Goal: Task Accomplishment & Management: Use online tool/utility

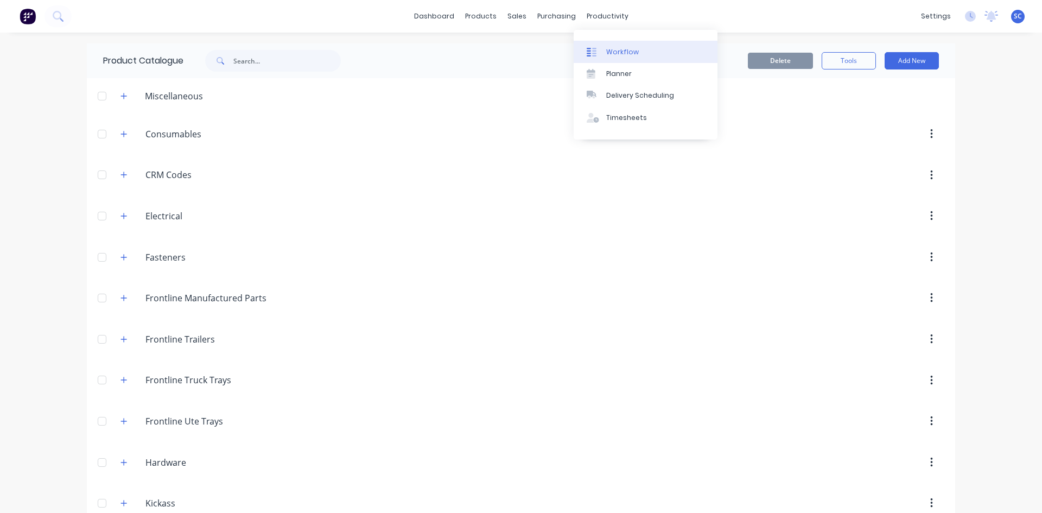
click at [602, 53] on div at bounding box center [595, 52] width 16 height 10
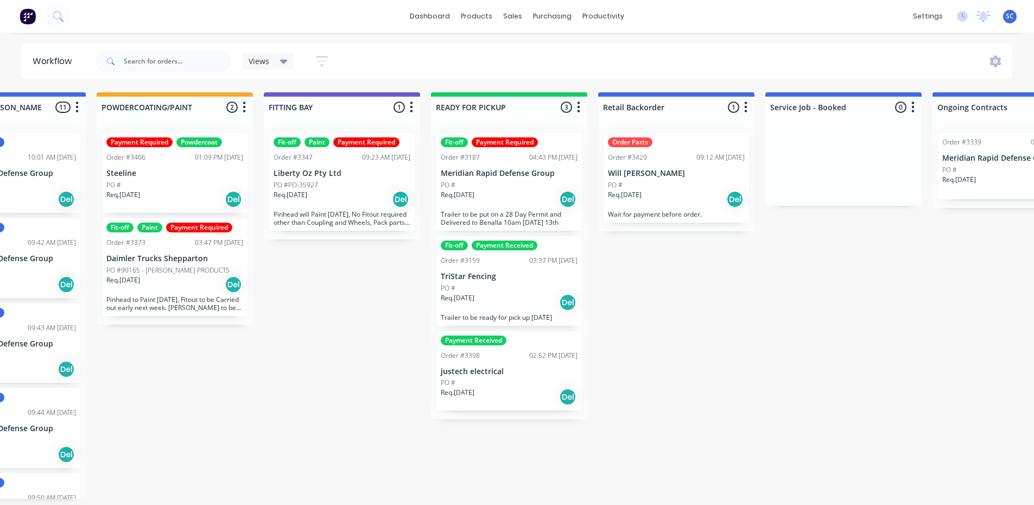
scroll to position [0, 924]
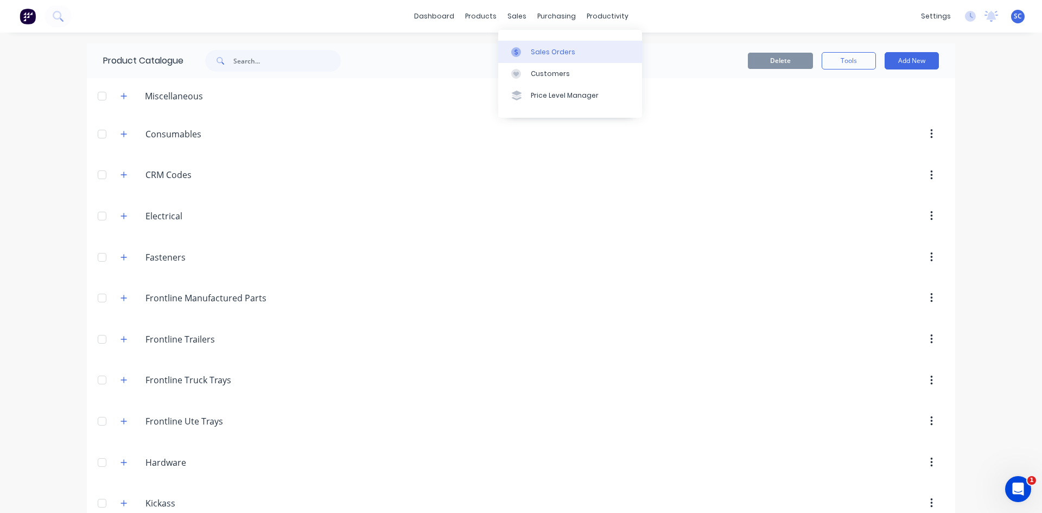
click at [520, 49] on icon at bounding box center [516, 52] width 10 height 10
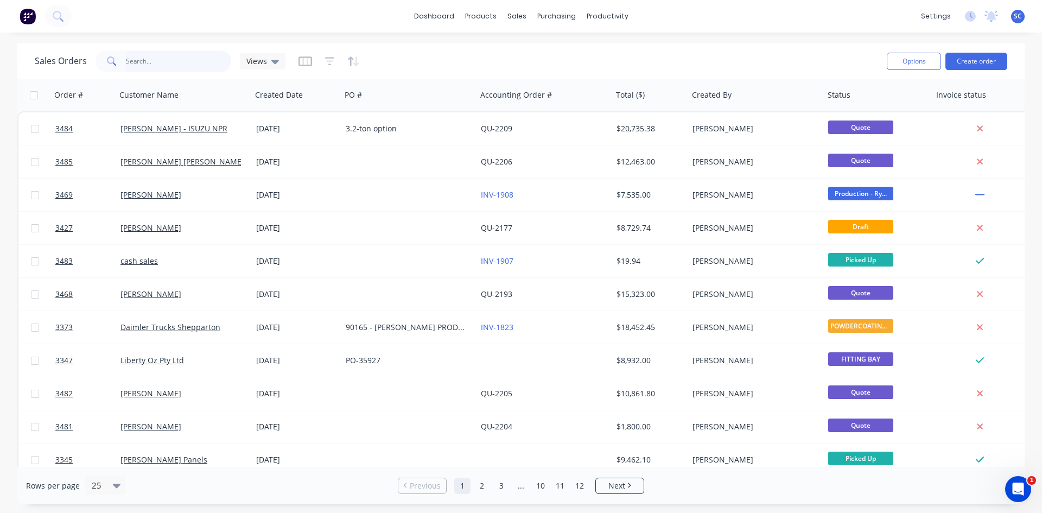
click at [173, 58] on input "text" at bounding box center [179, 61] width 106 height 22
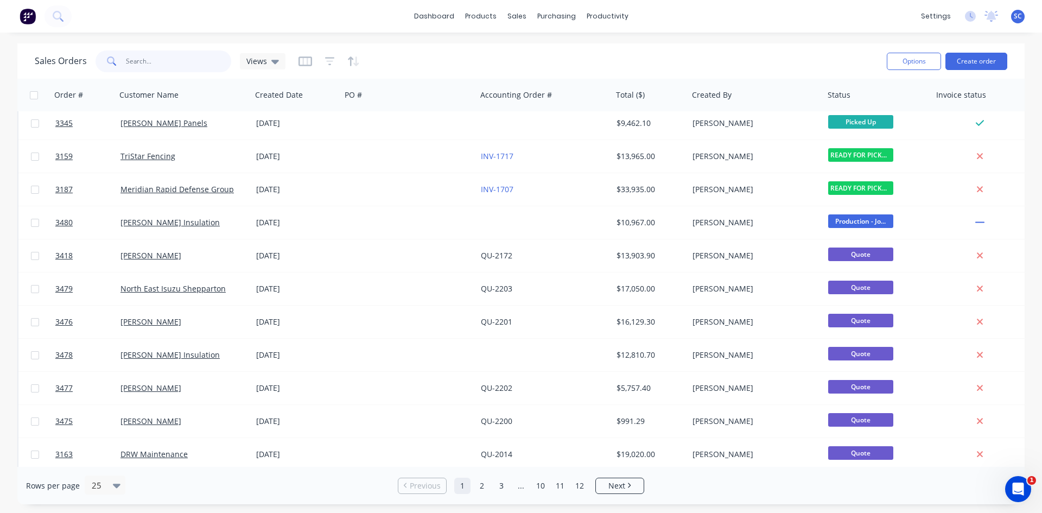
scroll to position [380, 0]
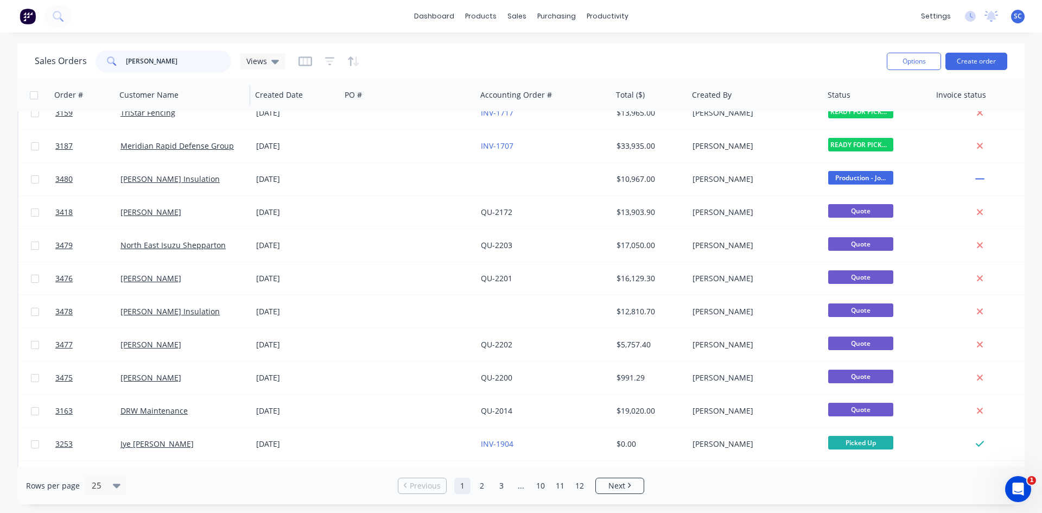
type input "blake"
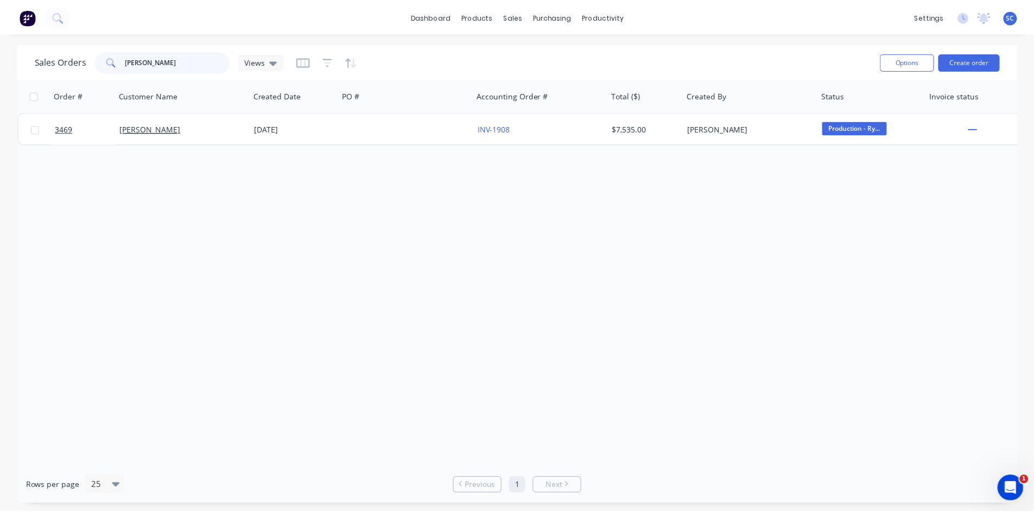
scroll to position [0, 0]
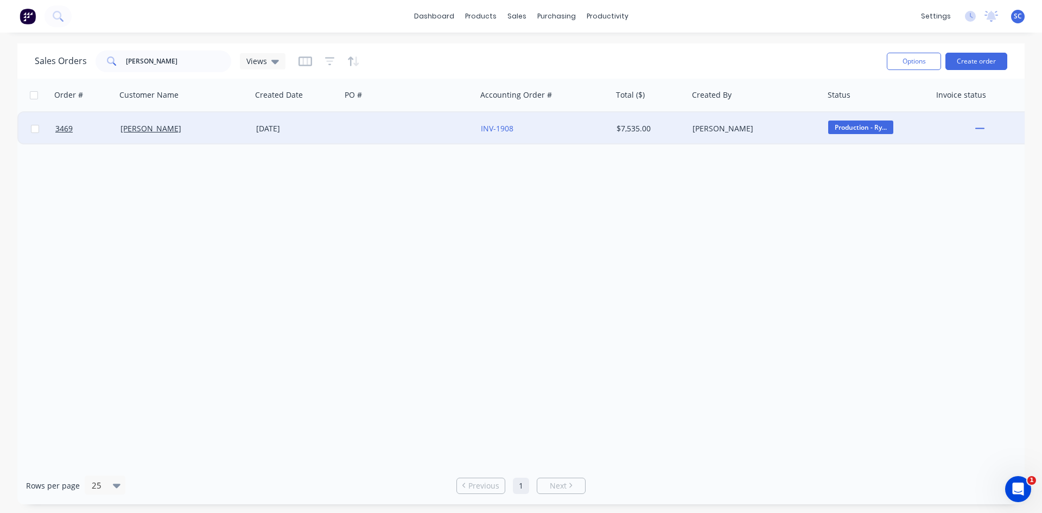
click at [361, 132] on div at bounding box center [410, 128] width 136 height 33
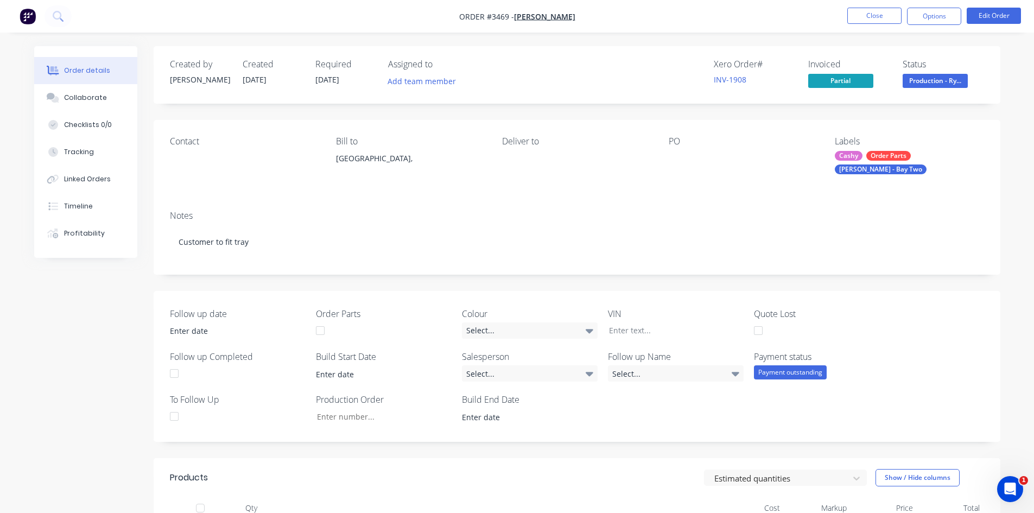
scroll to position [271, 0]
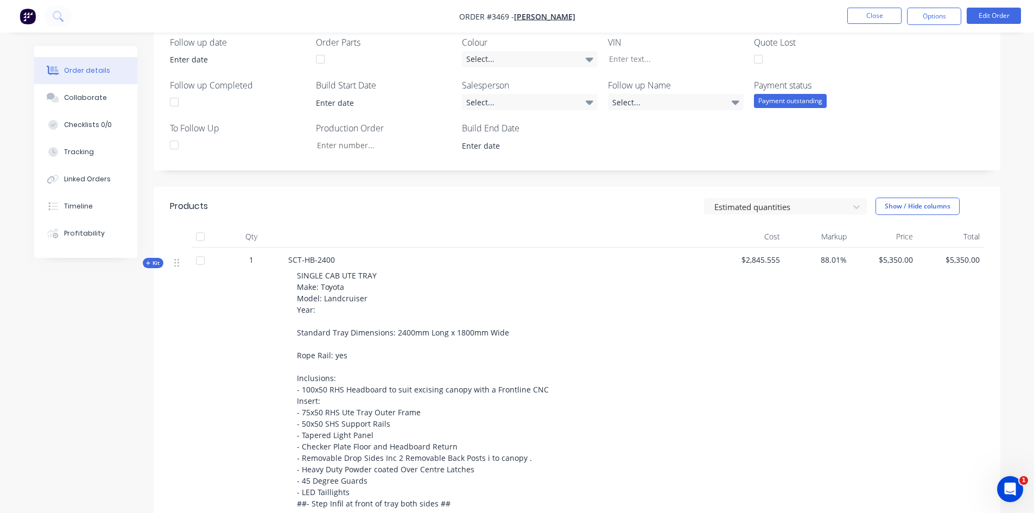
click at [992, 6] on nav "Order #3469 - Blake Connors Close Options Edit Order" at bounding box center [517, 16] width 1034 height 33
click at [992, 14] on button "Edit Order" at bounding box center [994, 16] width 54 height 16
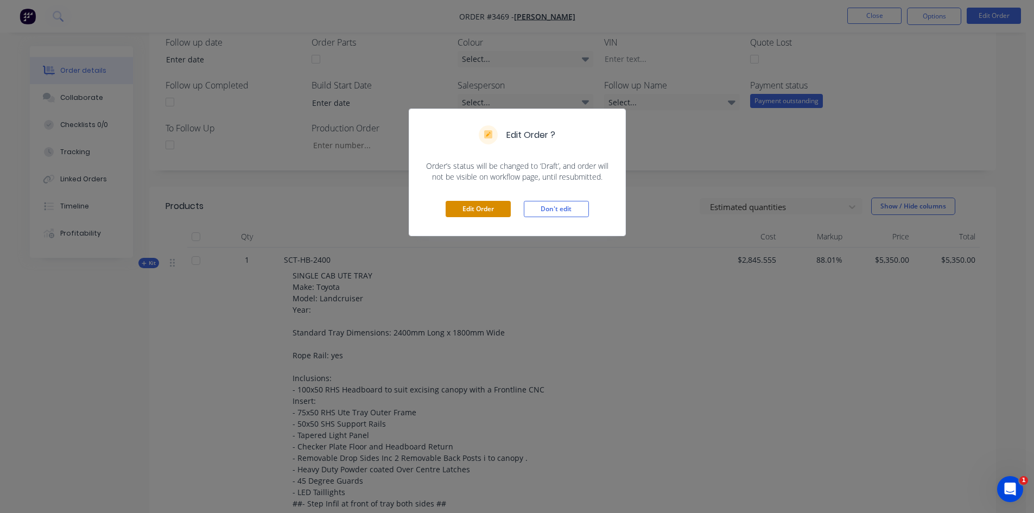
click at [501, 210] on button "Edit Order" at bounding box center [478, 209] width 65 height 16
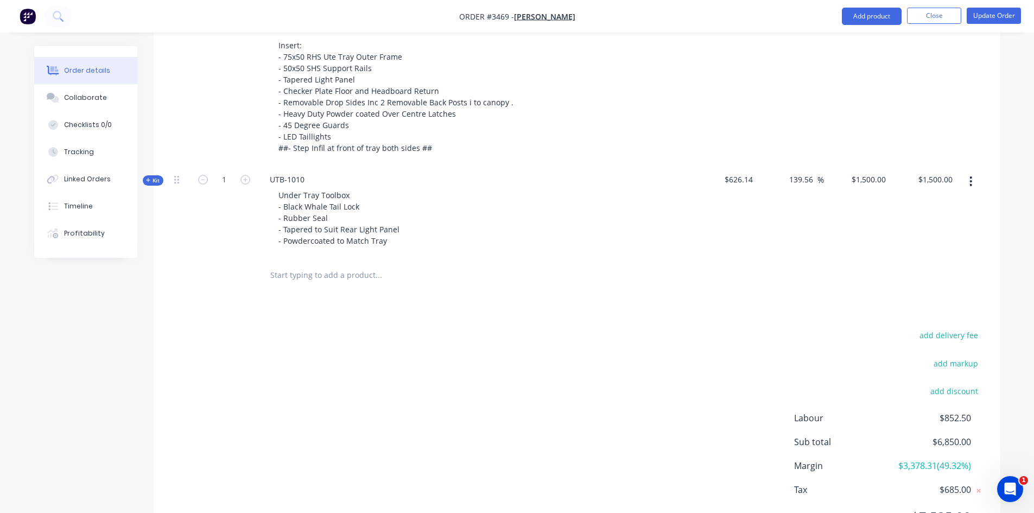
scroll to position [652, 0]
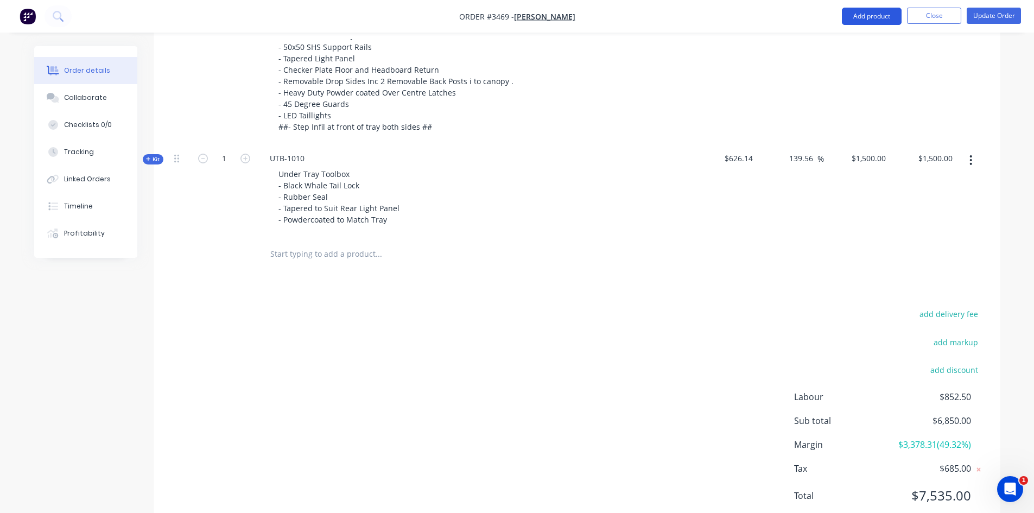
click at [851, 15] on button "Add product" at bounding box center [872, 16] width 60 height 17
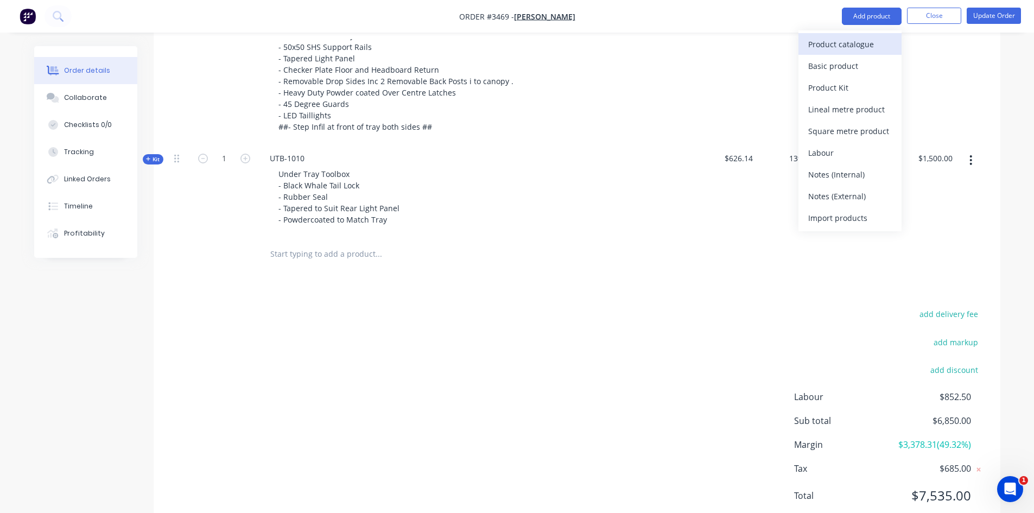
click at [855, 47] on div "Product catalogue" at bounding box center [850, 44] width 84 height 16
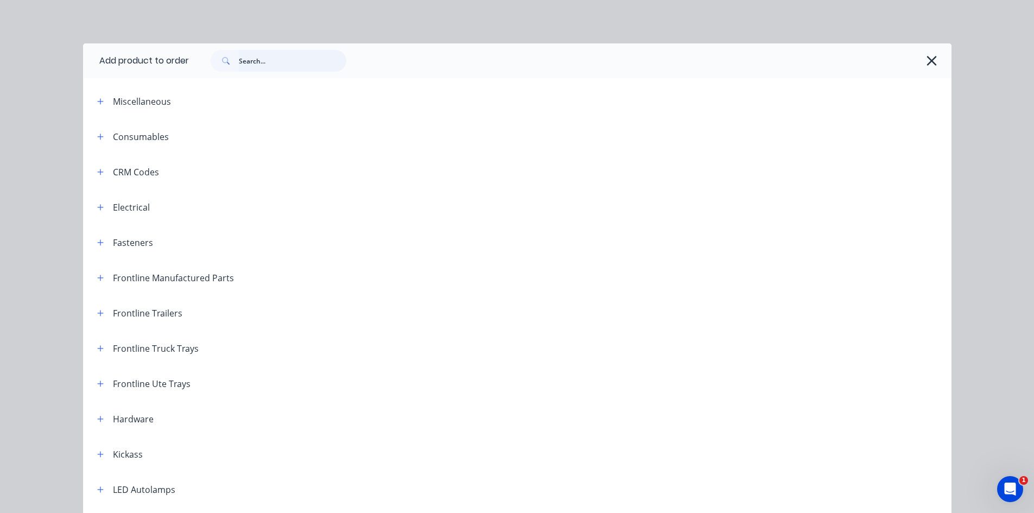
click at [250, 61] on input "text" at bounding box center [293, 61] width 108 height 22
type input "led"
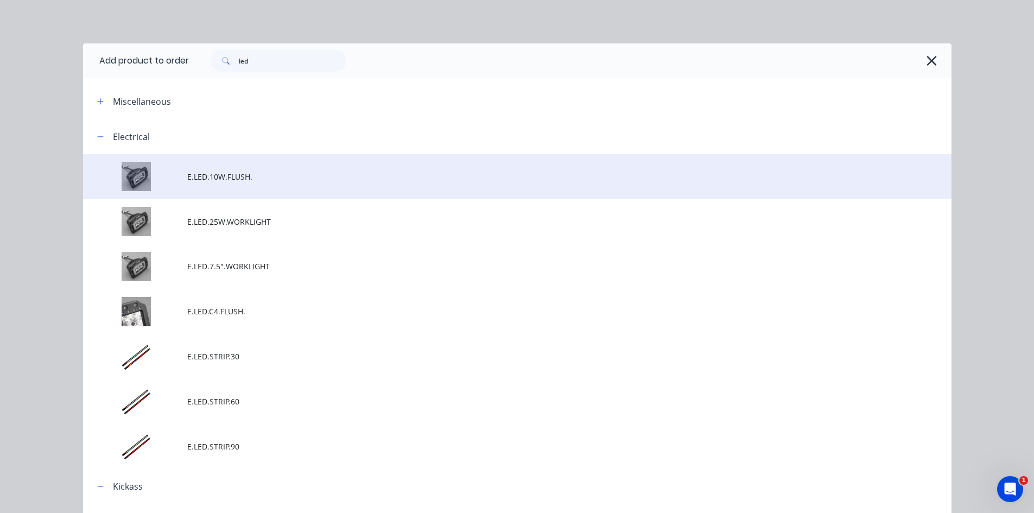
click at [234, 178] on span "E.LED.10W.FLUSH." at bounding box center [492, 176] width 611 height 11
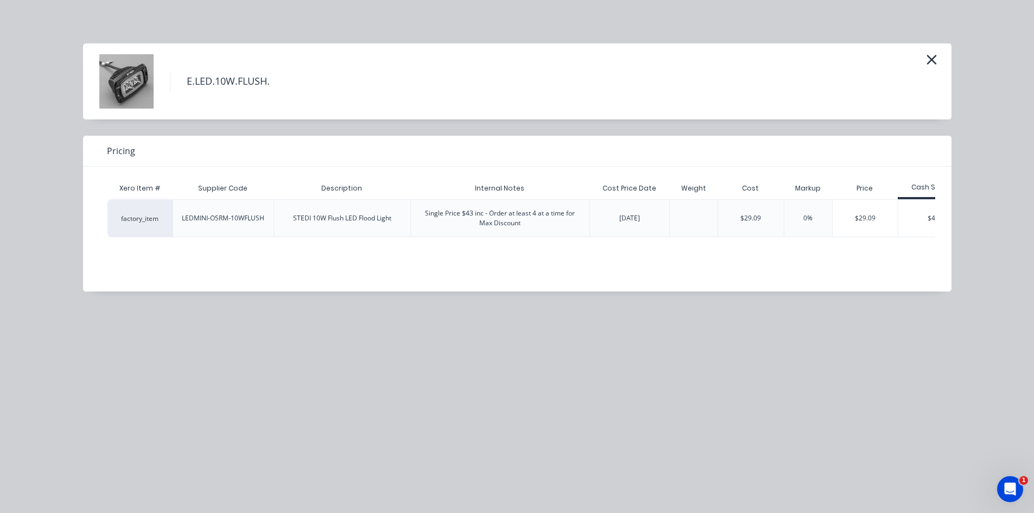
scroll to position [0, 43]
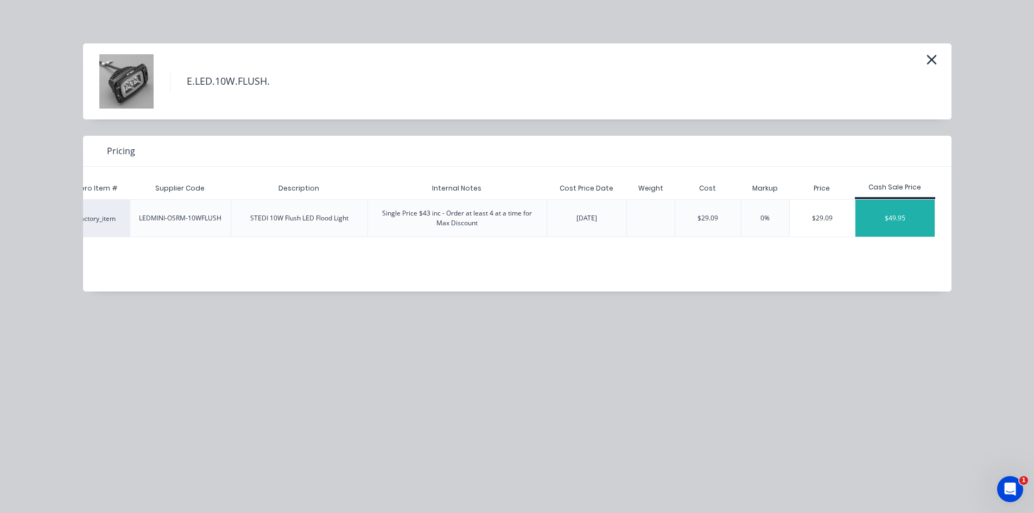
click at [892, 216] on div "$49.95" at bounding box center [895, 218] width 79 height 37
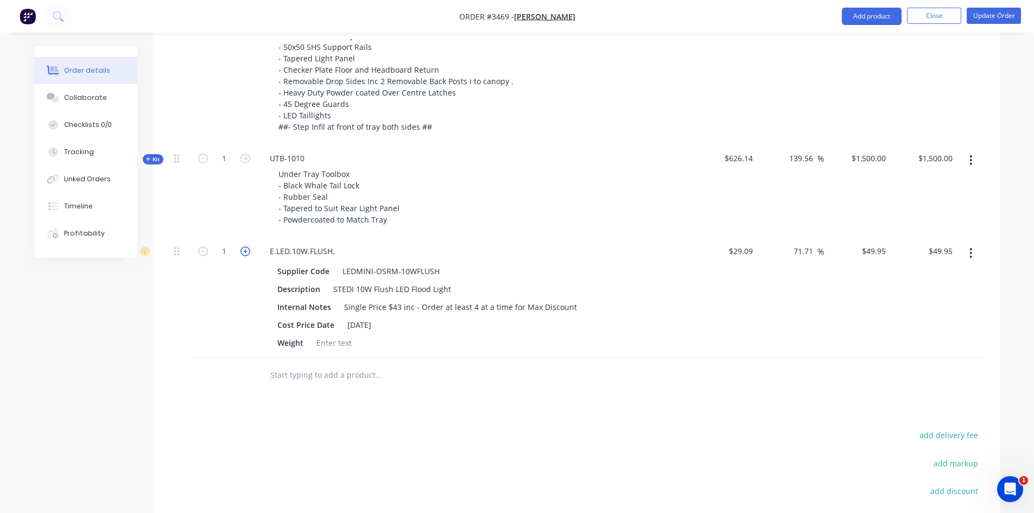
click at [248, 250] on icon "button" at bounding box center [246, 251] width 10 height 10
type input "2"
type input "$99.90"
click at [988, 16] on button "Update Order" at bounding box center [994, 16] width 54 height 16
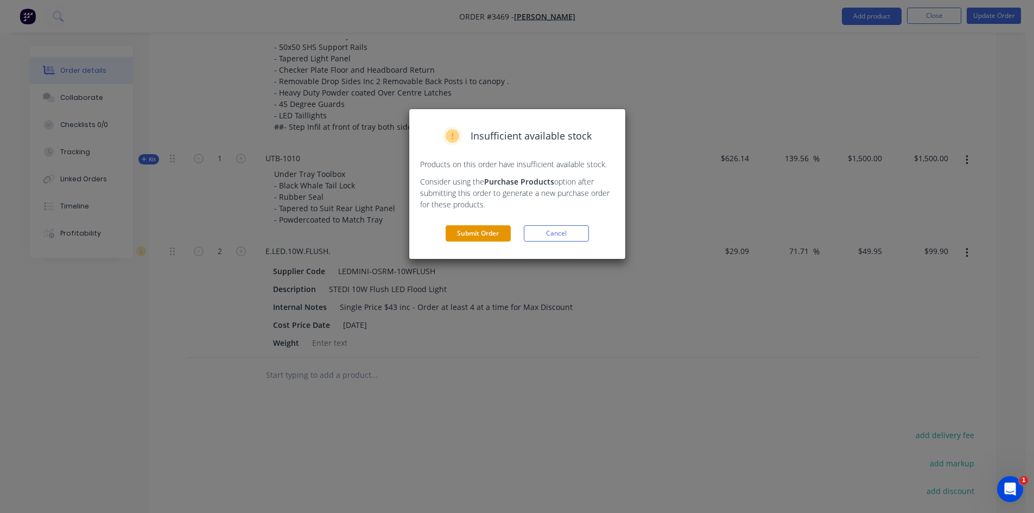
click at [472, 232] on button "Submit Order" at bounding box center [478, 233] width 65 height 16
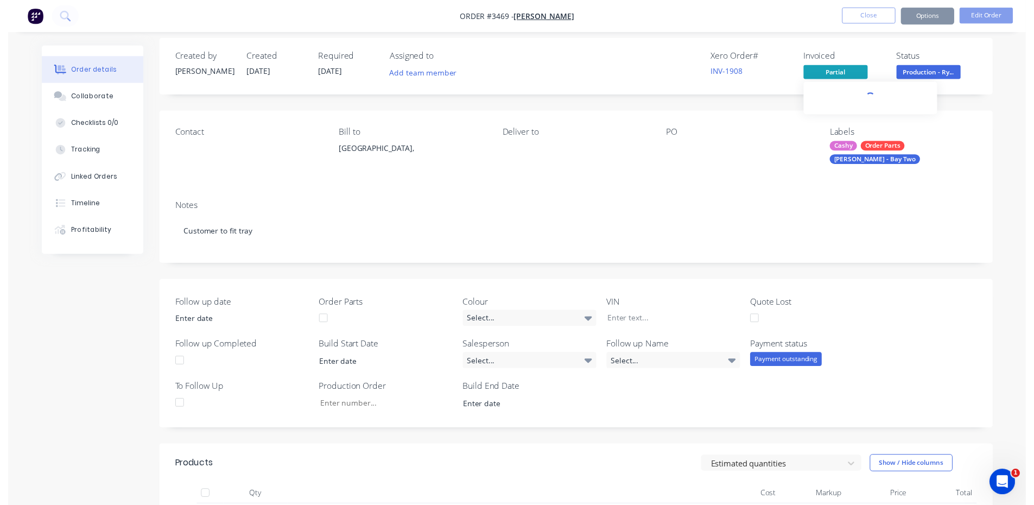
scroll to position [0, 0]
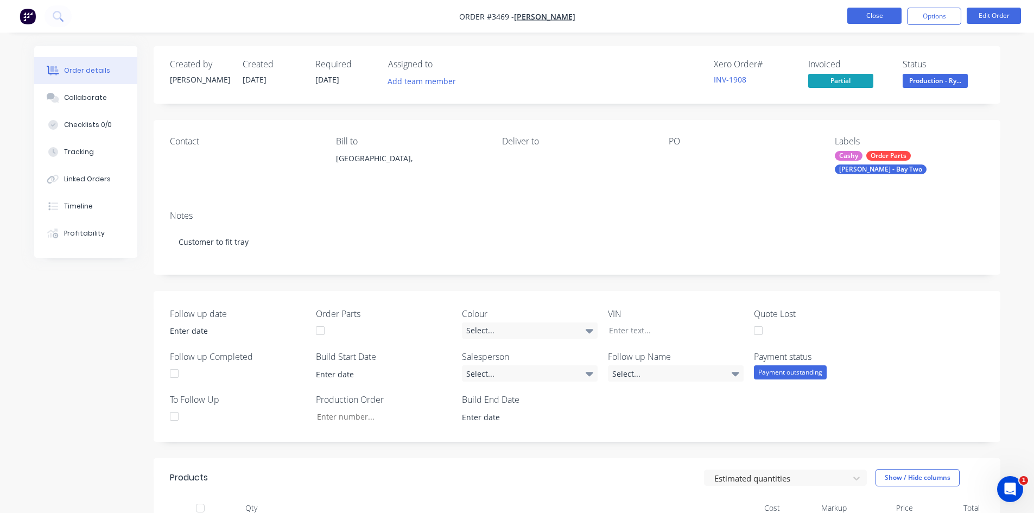
click at [875, 15] on button "Close" at bounding box center [875, 16] width 54 height 16
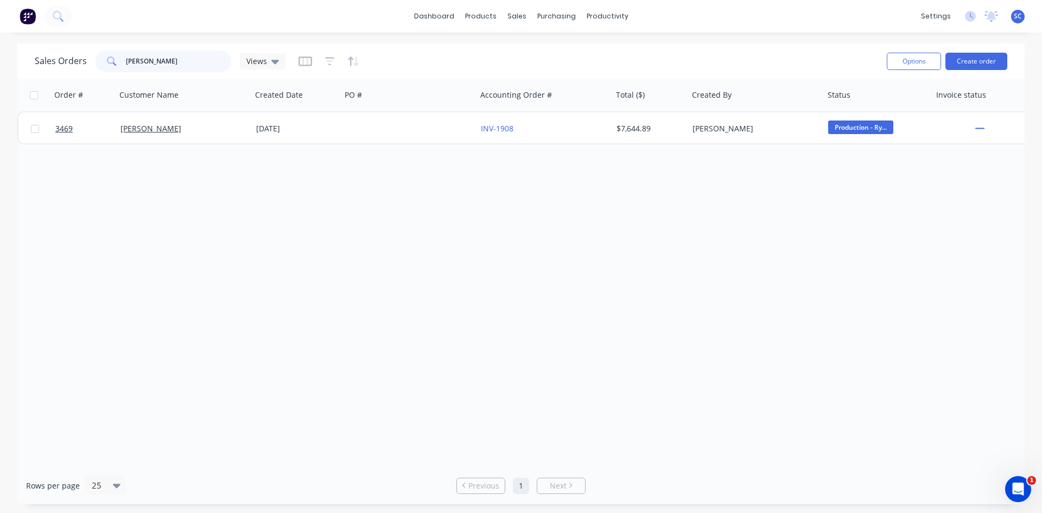
drag, startPoint x: 164, startPoint y: 58, endPoint x: 122, endPoint y: 58, distance: 42.3
click at [122, 58] on div "blake" at bounding box center [164, 61] width 136 height 22
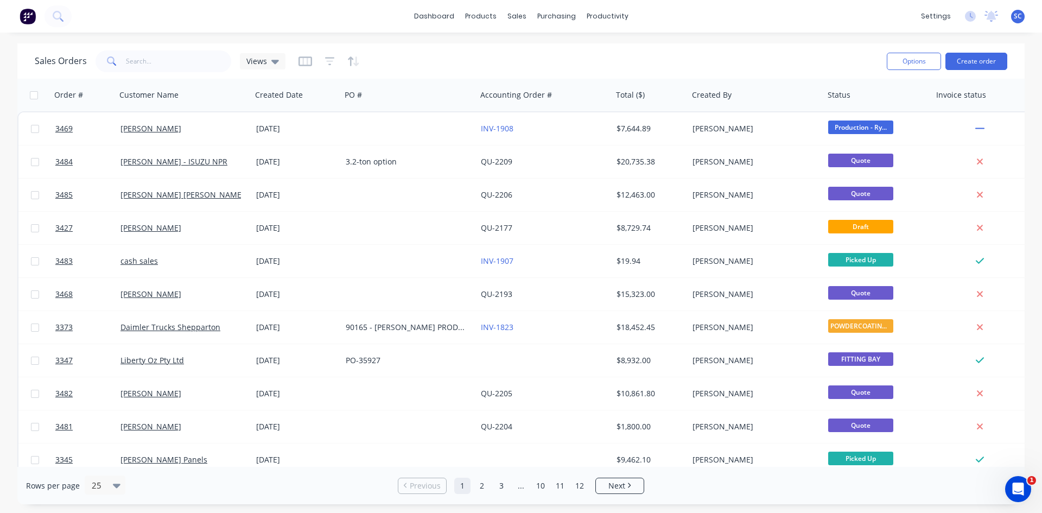
click at [496, 33] on div "dashboard products sales purchasing productivity dashboard products Product Cat…" at bounding box center [521, 256] width 1042 height 513
click at [629, 50] on div "Workflow" at bounding box center [626, 52] width 33 height 10
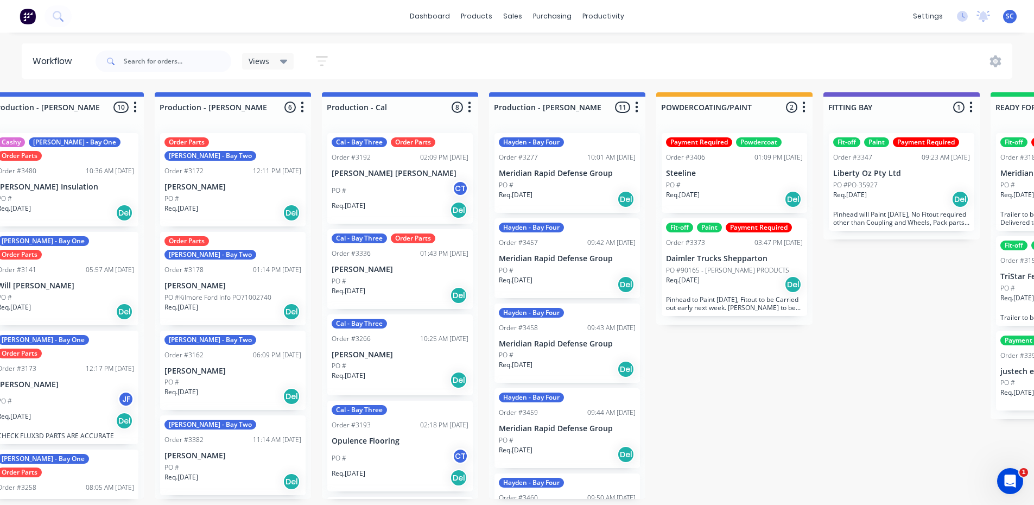
scroll to position [0, 369]
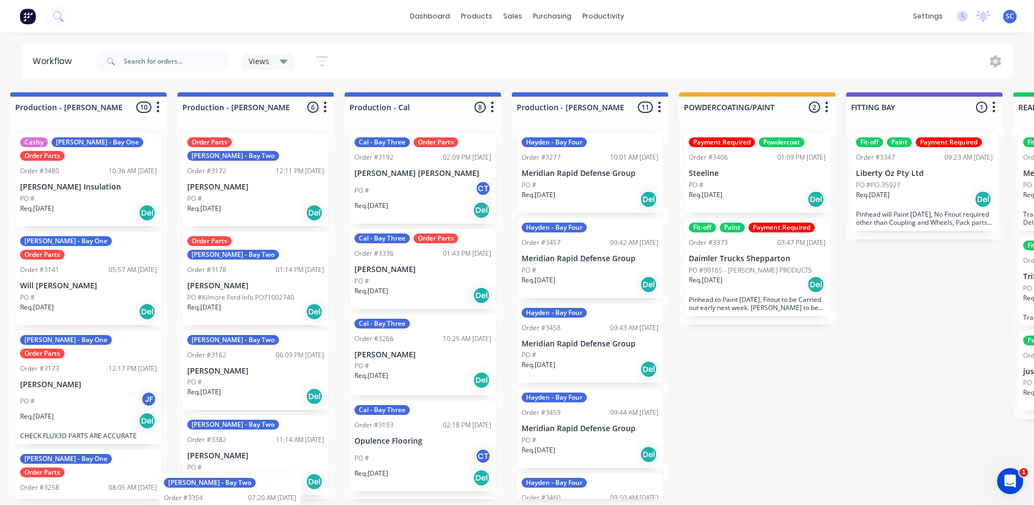
drag, startPoint x: 292, startPoint y: 503, endPoint x: 214, endPoint y: 503, distance: 77.6
click at [214, 499] on div "Order Parts Ryan - Bay Two Order #3172 12:11 PM 06/08/25 Dylan Barlow PO # Req.…" at bounding box center [256, 311] width 156 height 375
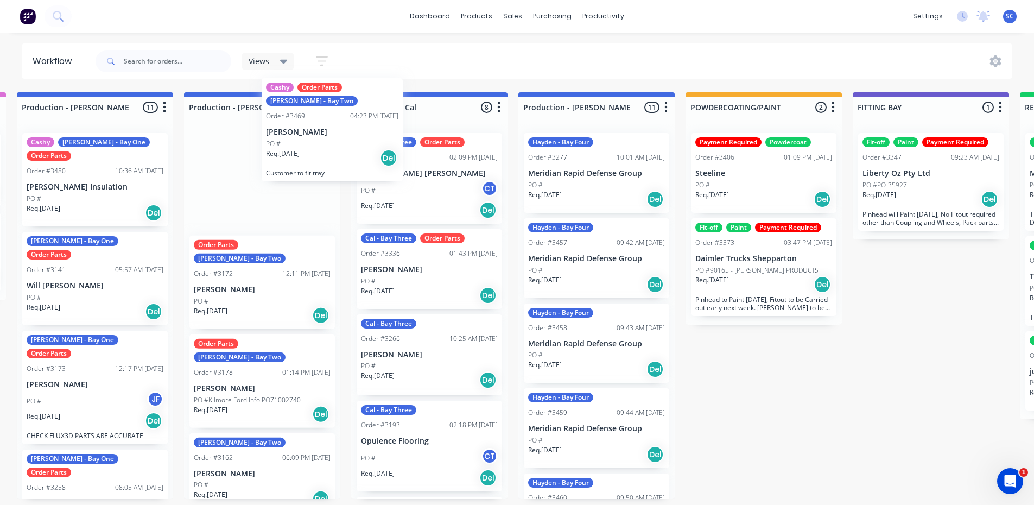
scroll to position [0, 0]
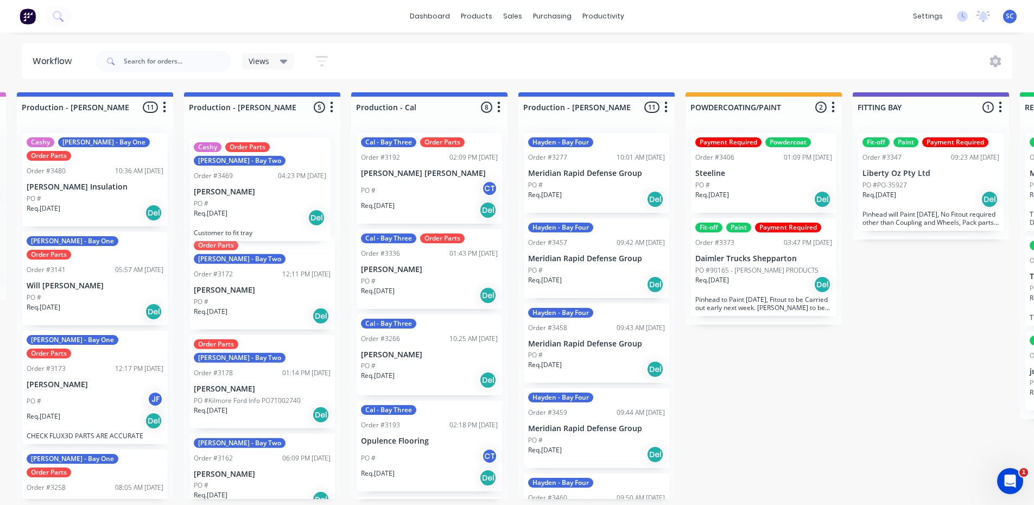
drag, startPoint x: 293, startPoint y: 495, endPoint x: 294, endPoint y: 154, distance: 340.4
click at [294, 154] on div "Order Parts Ryan - Bay Two Order #3172 12:11 PM 06/08/25 Dylan Barlow PO # Req.…" at bounding box center [262, 311] width 156 height 375
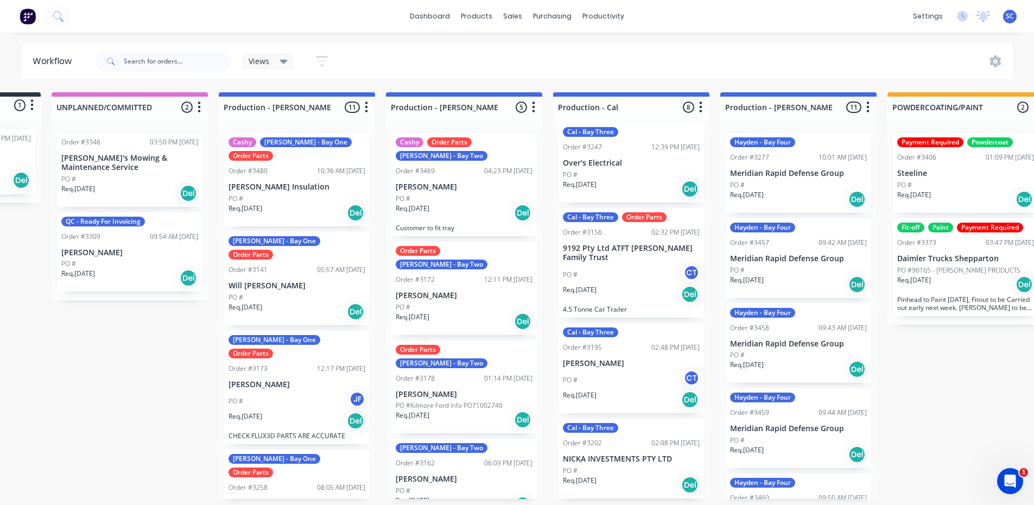
scroll to position [0, 139]
